Goal: Task Accomplishment & Management: Manage account settings

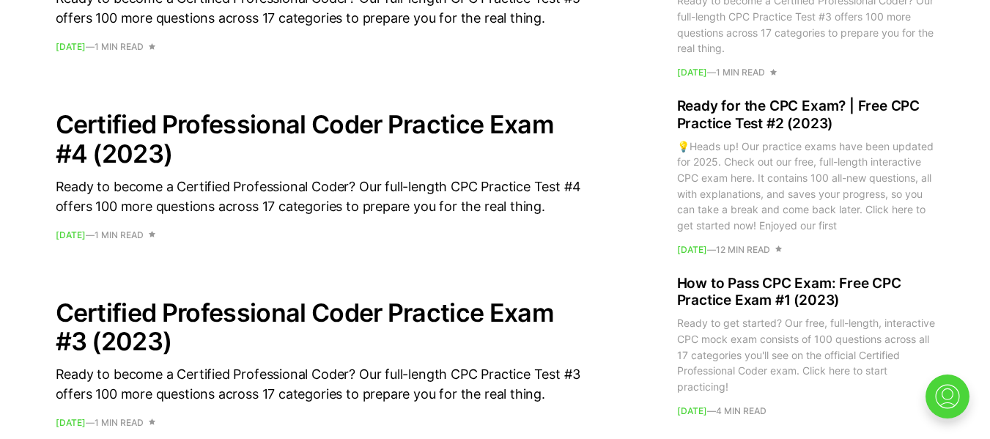
scroll to position [1406, 0]
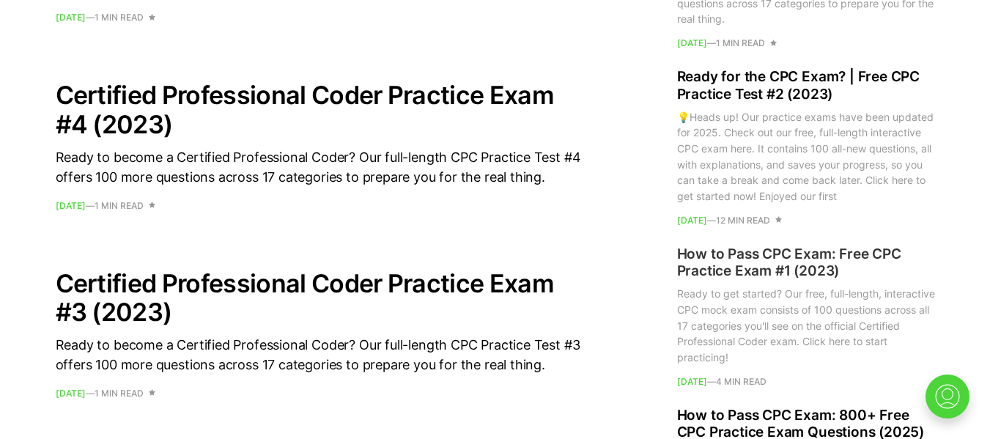
click at [734, 259] on h2 "How to Pass CPC Exam: Free CPC Practice Exam #1 (2023)" at bounding box center [806, 262] width 258 height 35
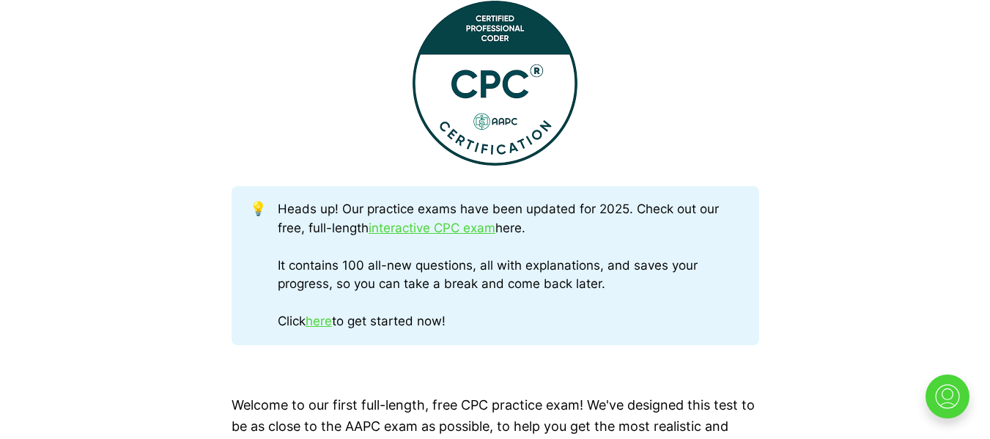
scroll to position [645, 0]
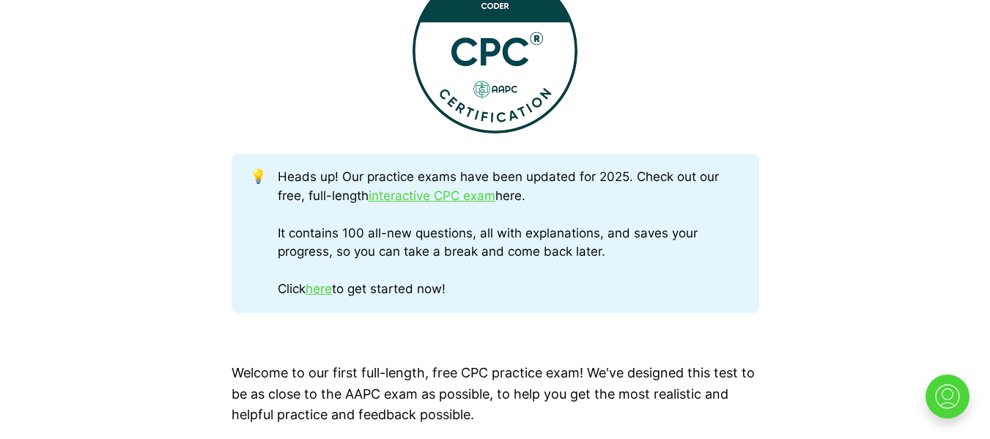
click at [338, 286] on div "Heads up! Our practice exams have been updated for 2025. Check out our free, fu…" at bounding box center [509, 233] width 462 height 131
click at [329, 288] on link "here" at bounding box center [318, 288] width 26 height 15
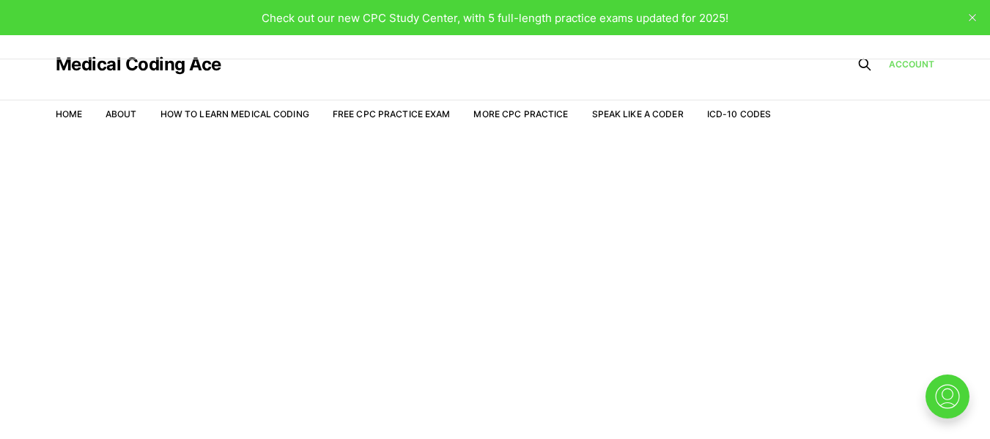
click at [911, 65] on link "Account" at bounding box center [912, 64] width 46 height 13
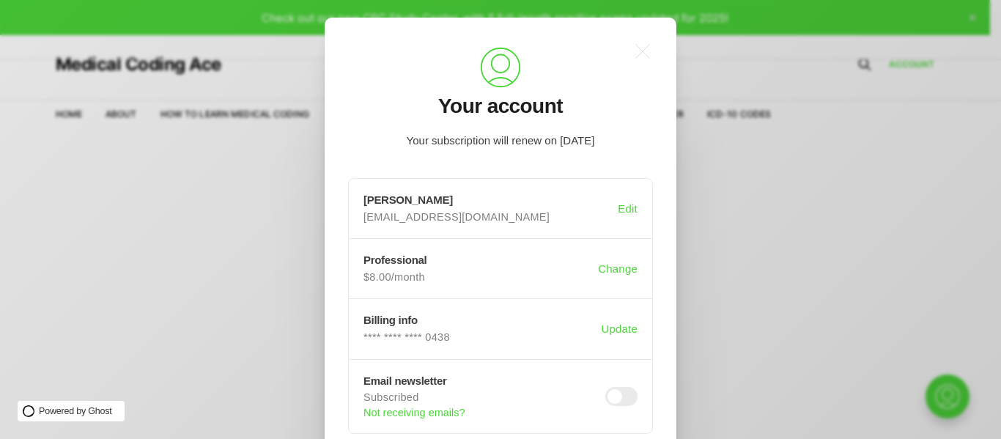
click at [667, 352] on div ".a{fill:none;stroke:currentColor;stroke-linecap:round;stroke-linejoin:round;str…" at bounding box center [501, 268] width 352 height 501
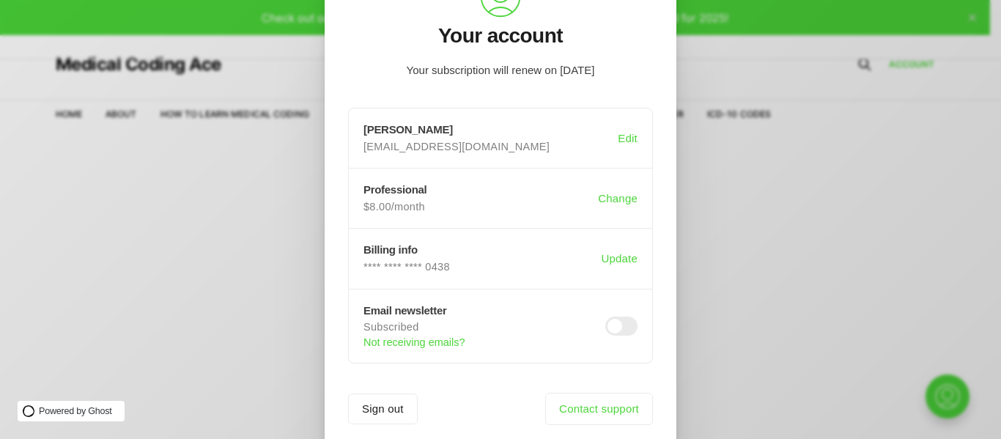
scroll to position [112, 0]
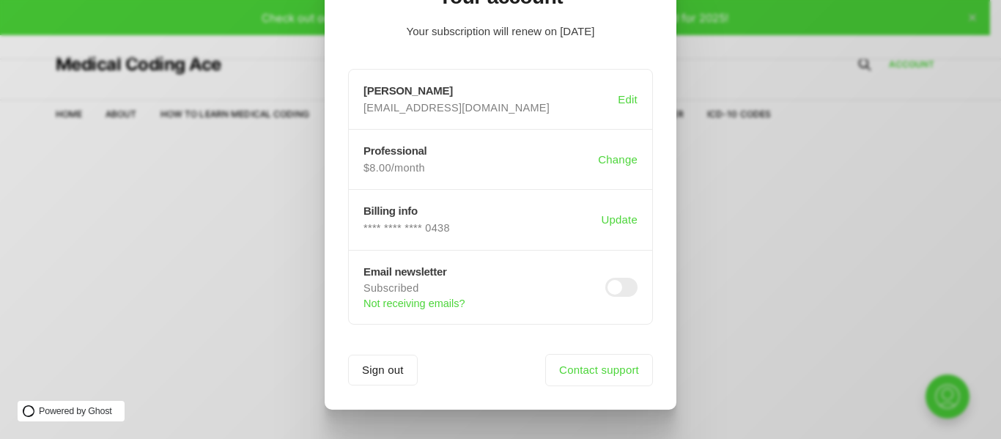
click at [623, 286] on span at bounding box center [621, 287] width 32 height 19
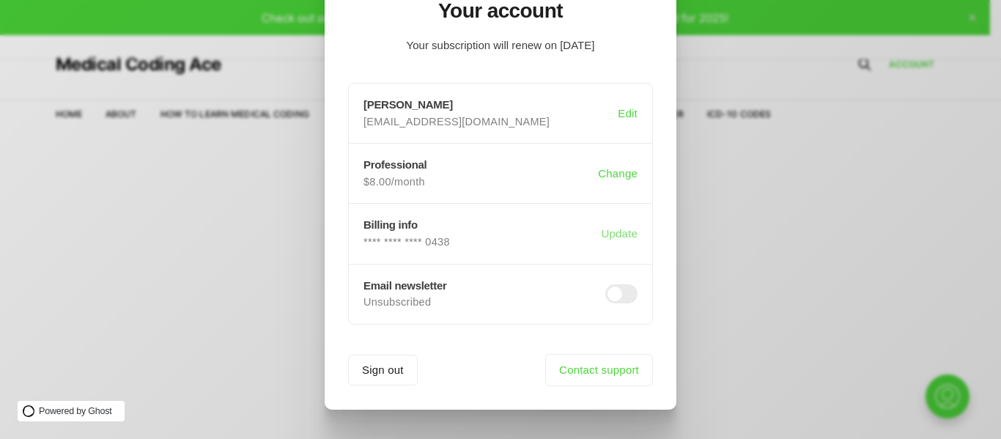
click at [622, 236] on button "Update" at bounding box center [619, 234] width 42 height 28
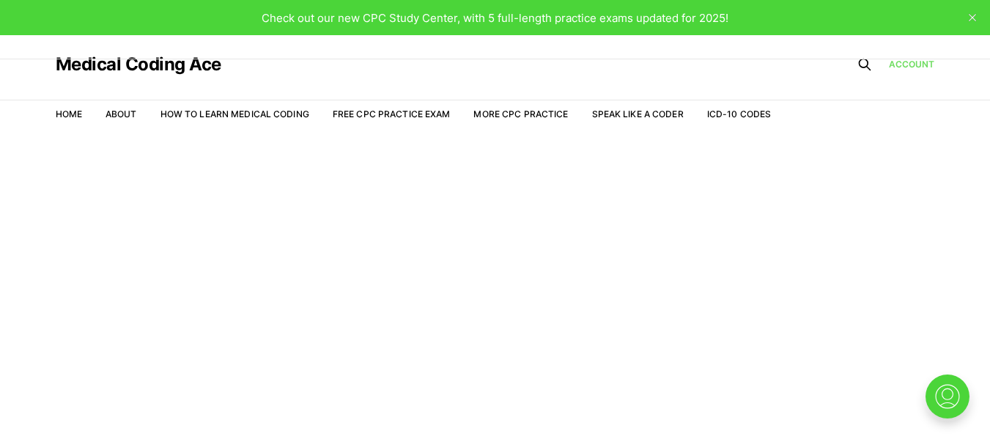
click at [923, 63] on link "Account" at bounding box center [912, 64] width 46 height 13
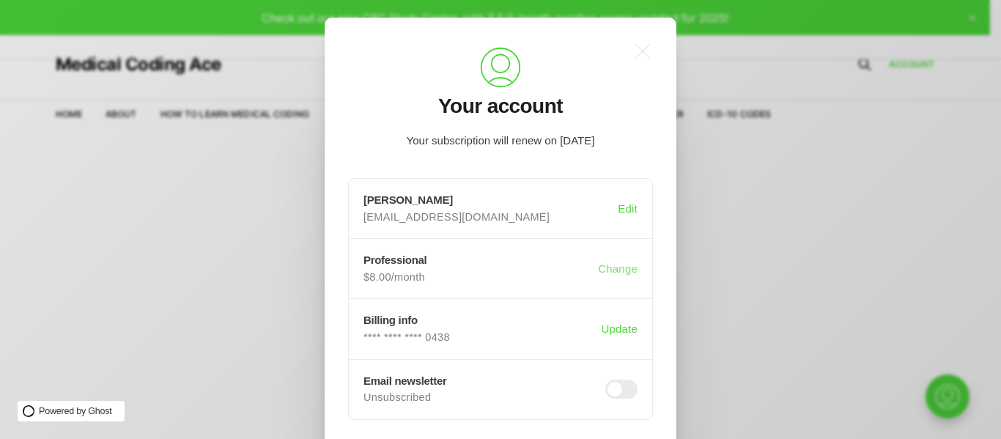
click at [612, 262] on button "Change" at bounding box center [617, 269] width 45 height 28
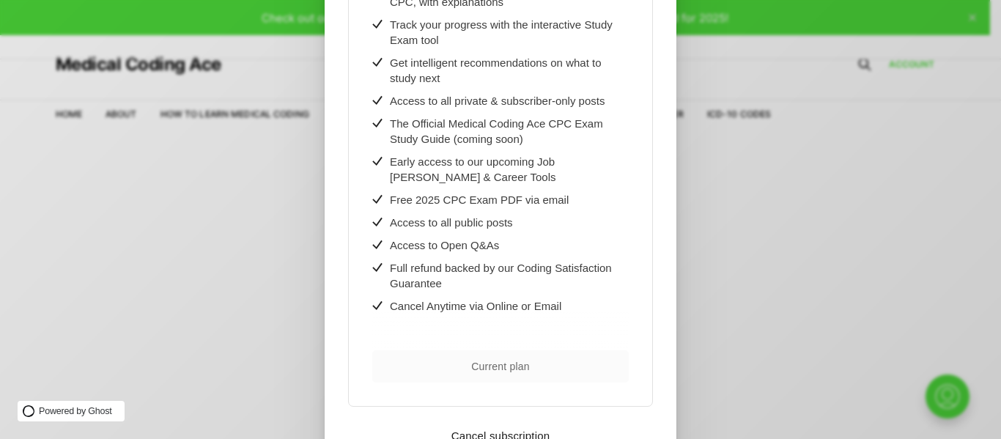
scroll to position [352, 0]
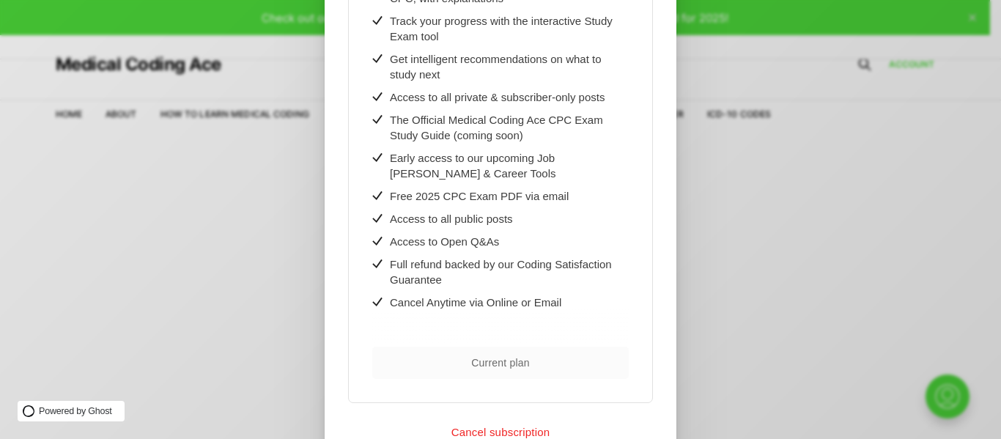
click at [513, 426] on button "Cancel subscription" at bounding box center [500, 431] width 305 height 11
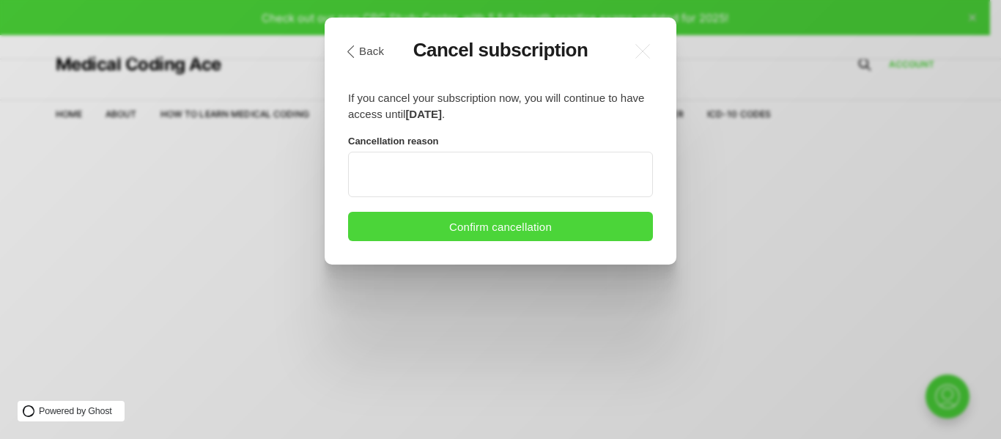
scroll to position [0, 0]
click at [530, 196] on textarea at bounding box center [500, 174] width 305 height 45
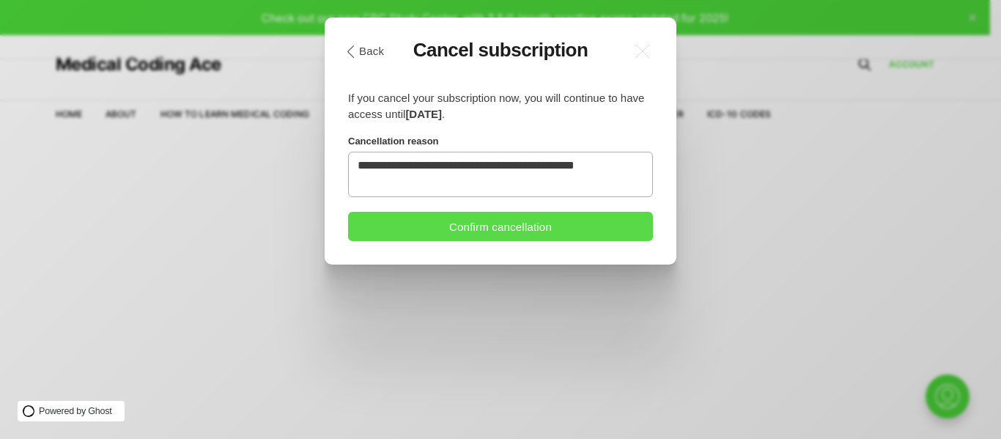
type textarea "**********"
click at [489, 237] on button "Confirm cancellation" at bounding box center [500, 226] width 305 height 29
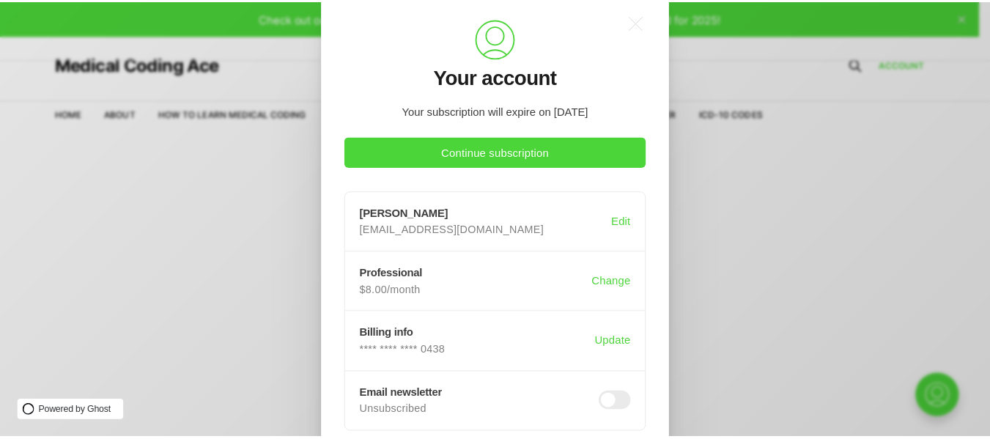
scroll to position [138, 0]
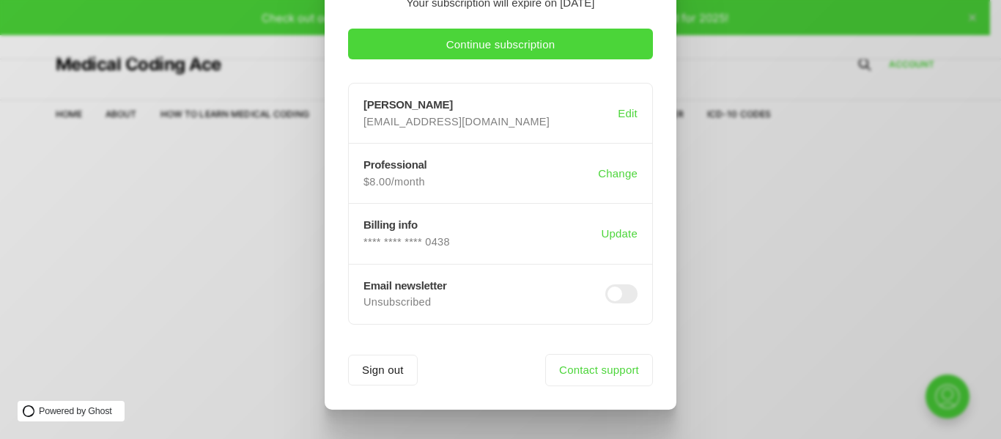
click at [244, 363] on div ".a{fill:none;stroke:currentColor;stroke-linecap:round;stroke-linejoin:round;str…" at bounding box center [511, 219] width 1023 height 439
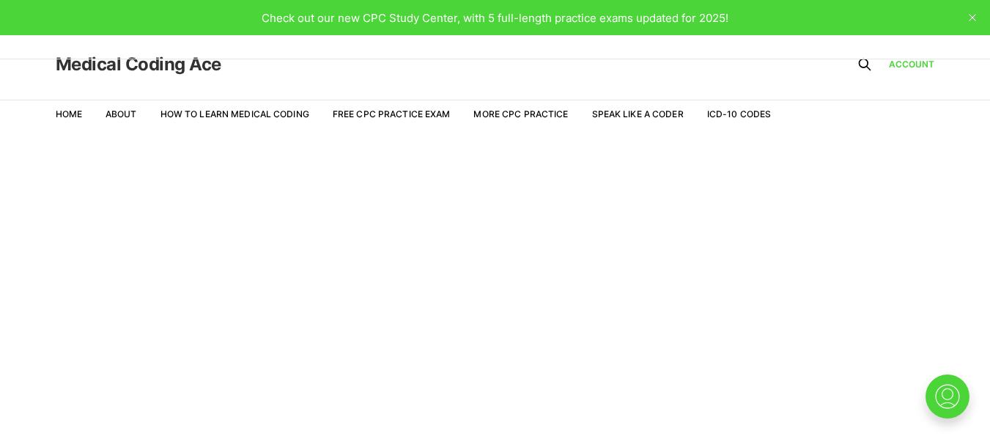
click at [138, 70] on link "Medical Coding Ace" at bounding box center [139, 65] width 166 height 18
